Goal: Transaction & Acquisition: Purchase product/service

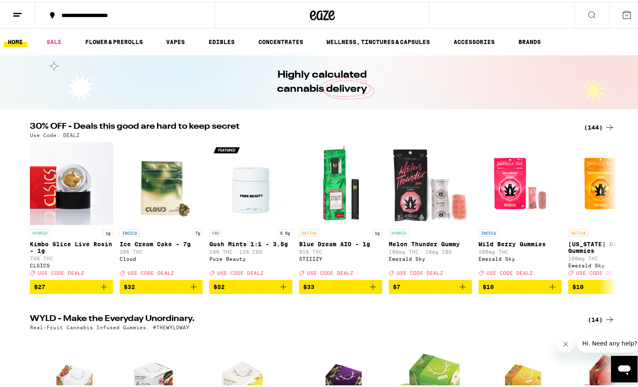
click at [623, 17] on icon at bounding box center [626, 12] width 7 height 7
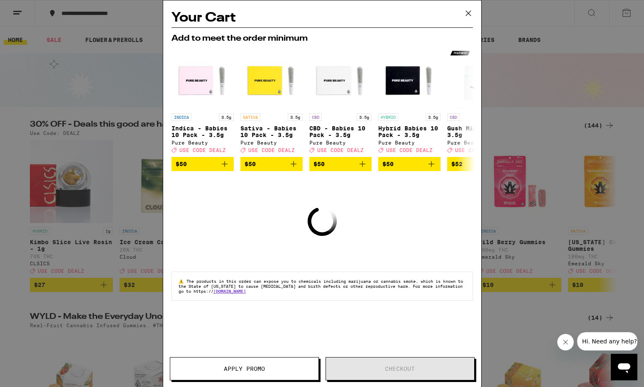
click at [467, 12] on icon at bounding box center [468, 13] width 12 height 12
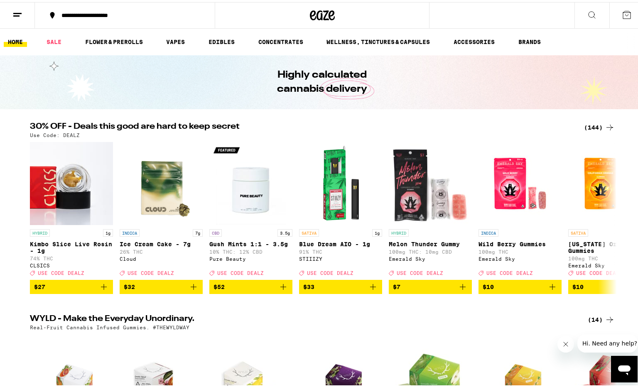
click at [12, 12] on icon at bounding box center [17, 13] width 10 height 10
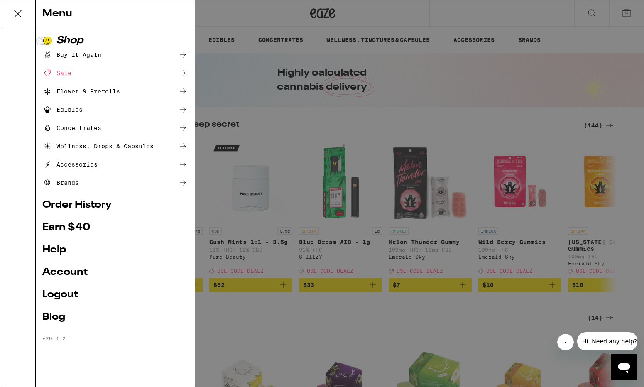
click at [71, 55] on div "Buy It Again" at bounding box center [71, 55] width 59 height 10
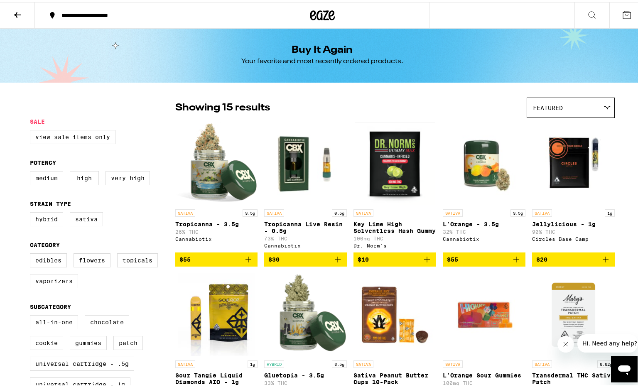
click at [245, 260] on icon "Add to bag" at bounding box center [248, 258] width 6 height 6
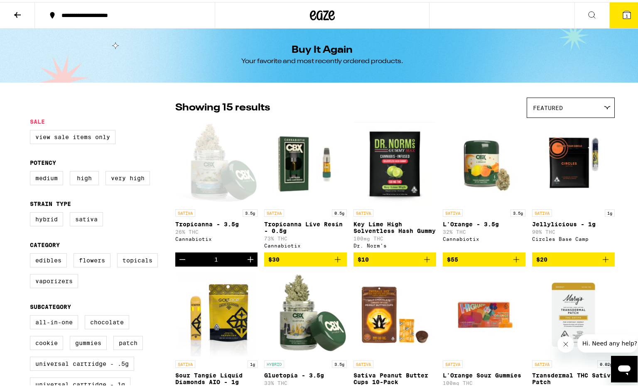
click at [245, 261] on icon "Increment" at bounding box center [250, 258] width 10 height 10
click at [336, 261] on icon "Add to bag" at bounding box center [338, 258] width 10 height 10
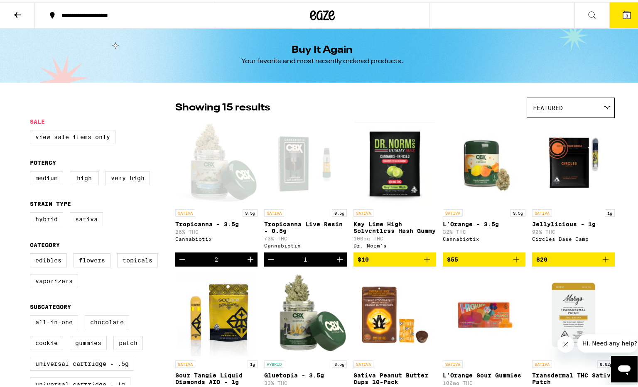
click at [336, 261] on icon "Increment" at bounding box center [340, 258] width 10 height 10
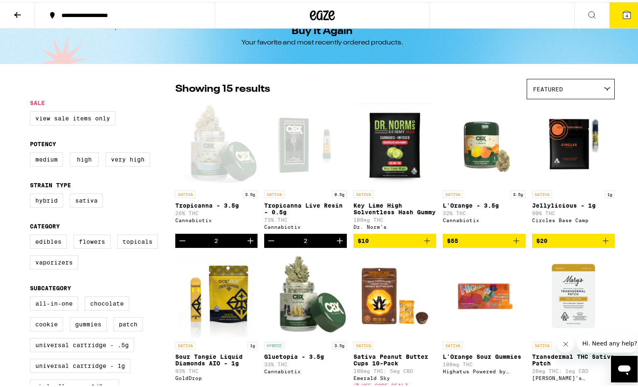
scroll to position [20, 0]
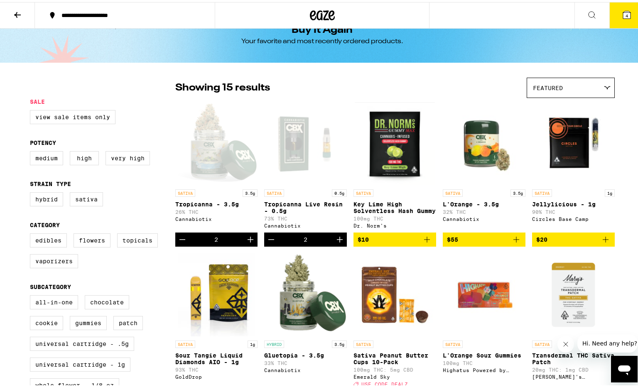
click at [267, 243] on icon "Decrement" at bounding box center [271, 238] width 10 height 10
click at [605, 243] on icon "Add to bag" at bounding box center [606, 238] width 10 height 10
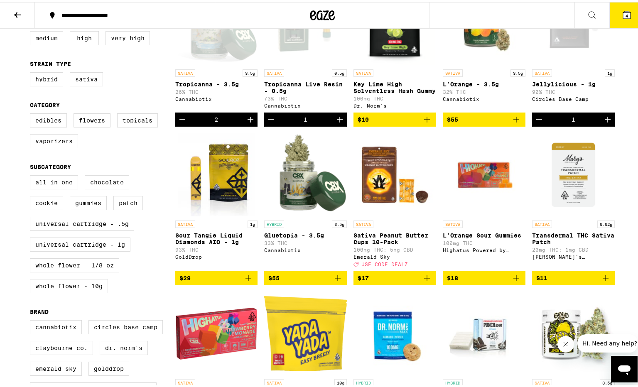
scroll to position [142, 0]
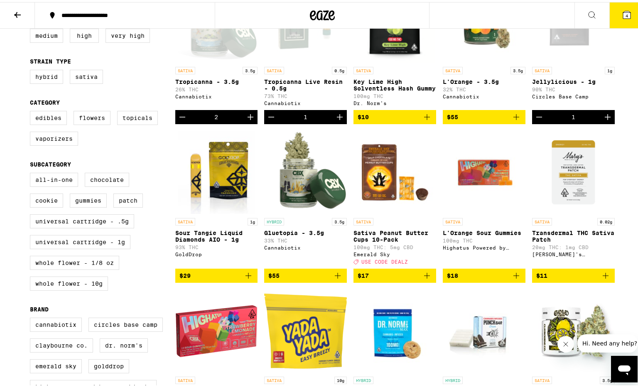
click at [425, 279] on icon "Add to bag" at bounding box center [427, 274] width 10 height 10
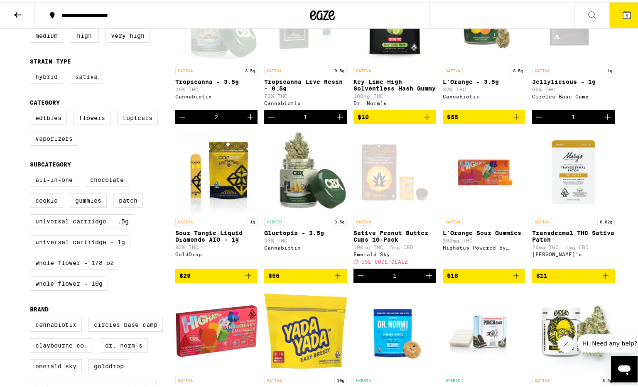
click at [425, 279] on icon "Increment" at bounding box center [429, 274] width 10 height 10
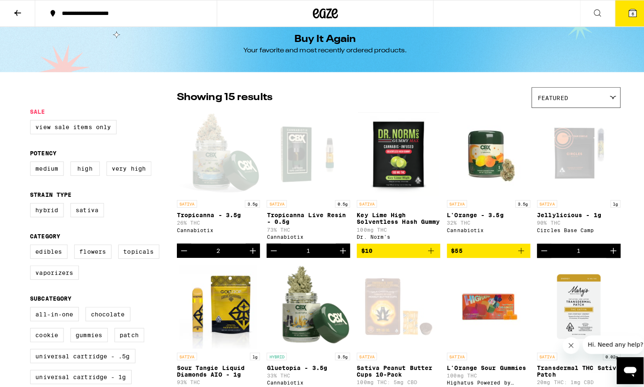
scroll to position [8, 0]
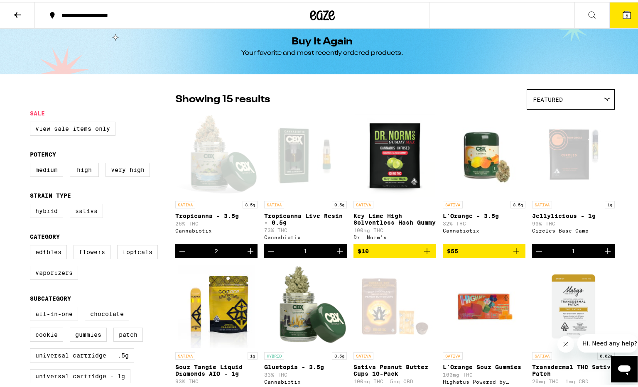
click at [605, 251] on icon "Increment" at bounding box center [608, 249] width 10 height 10
click at [615, 18] on button "7" at bounding box center [626, 13] width 35 height 26
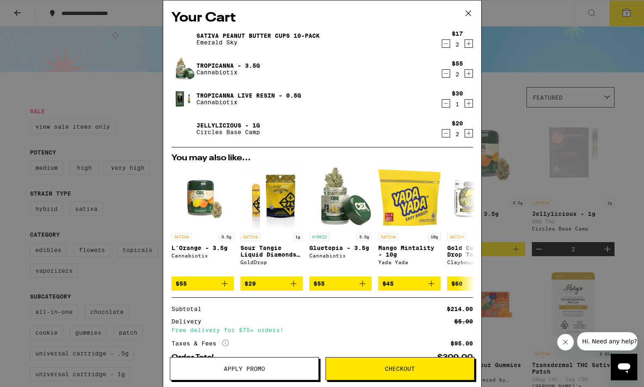
click at [465, 102] on icon "Increment" at bounding box center [468, 103] width 7 height 10
click at [395, 371] on span "Checkout" at bounding box center [400, 369] width 30 height 6
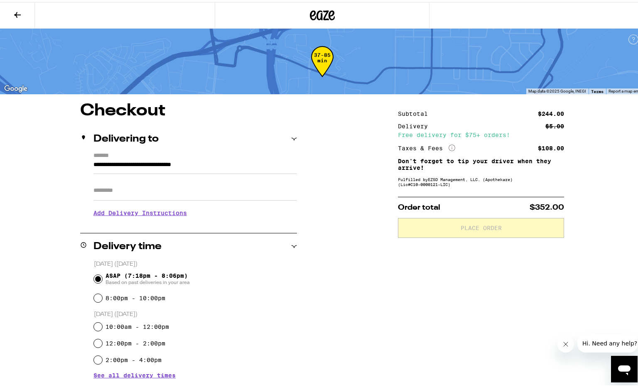
click at [122, 186] on input "Apt/Suite" at bounding box center [195, 189] width 204 height 20
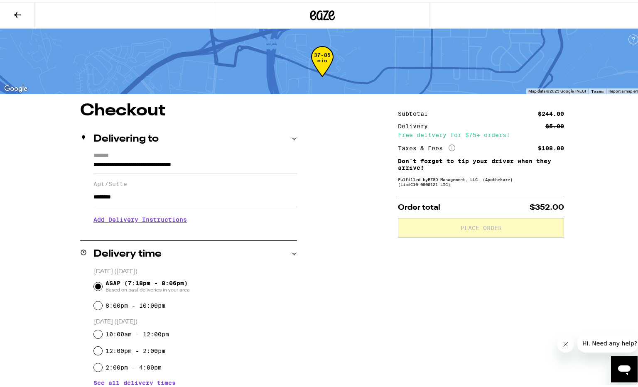
type input "********"
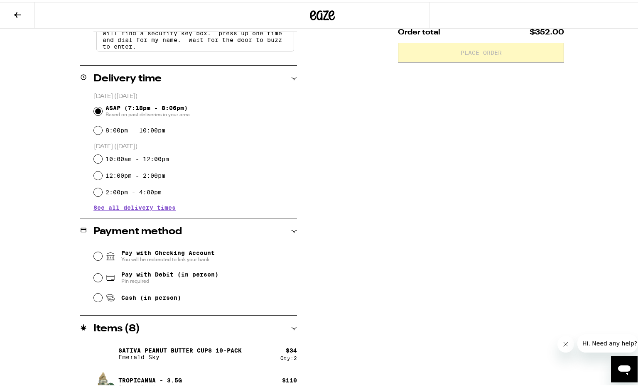
scroll to position [177, 0]
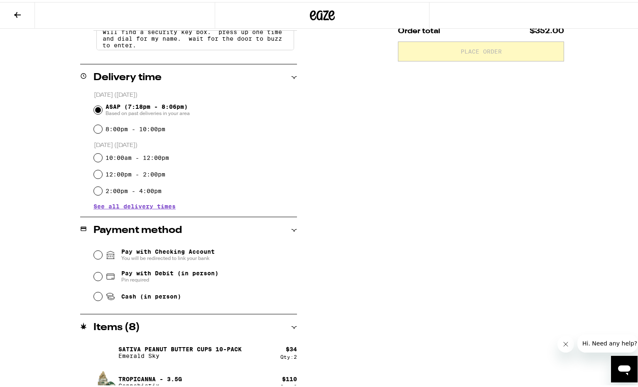
type textarea "after entering the complex drive around to the 6191 building opposite the entra…"
click at [94, 276] on input "Pay with Debit (in person) Pin required" at bounding box center [98, 274] width 8 height 8
radio input "true"
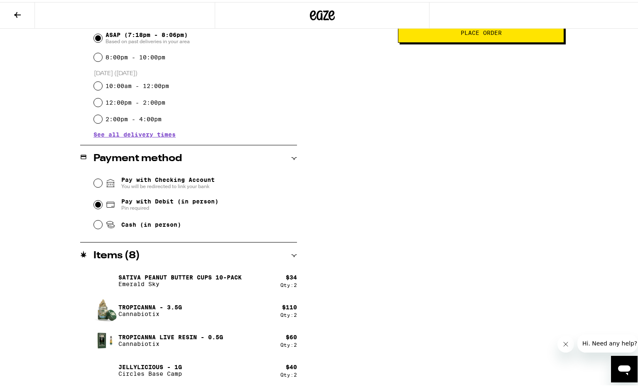
scroll to position [248, 0]
click at [477, 34] on span "Place Order" at bounding box center [481, 31] width 41 height 6
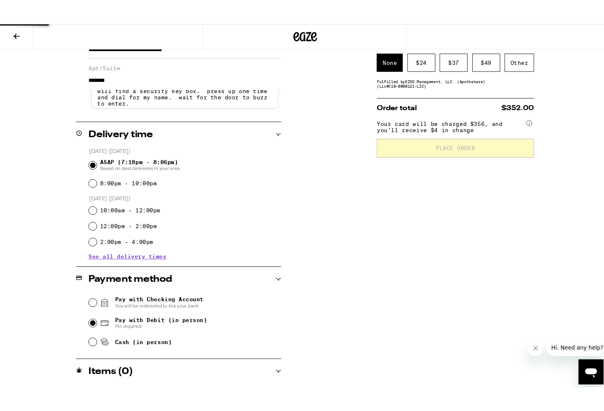
scroll to position [0, 0]
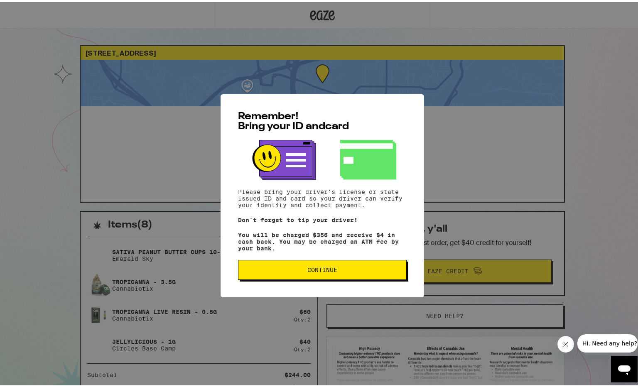
click at [323, 275] on button "Continue" at bounding box center [322, 268] width 169 height 20
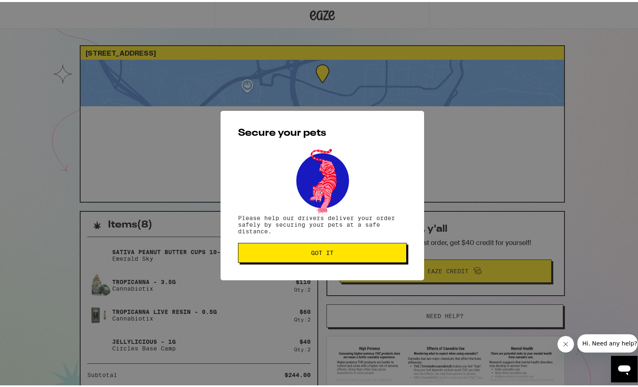
click at [328, 258] on button "Got it" at bounding box center [322, 251] width 169 height 20
